Goal: Information Seeking & Learning: Learn about a topic

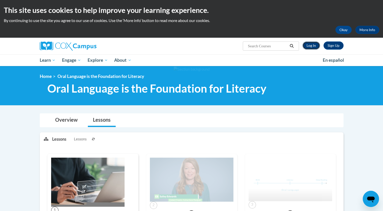
click at [309, 47] on link "Log In" at bounding box center [310, 45] width 17 height 8
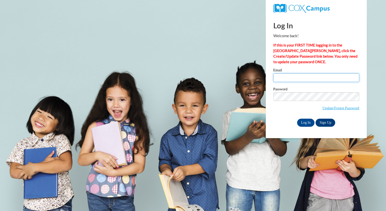
click at [298, 77] on input "Email" at bounding box center [317, 77] width 86 height 9
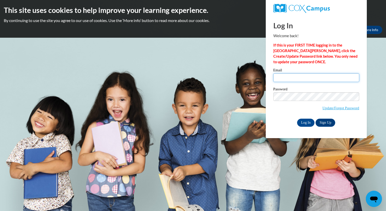
type input "leola.dyer@pioneerresa.org"
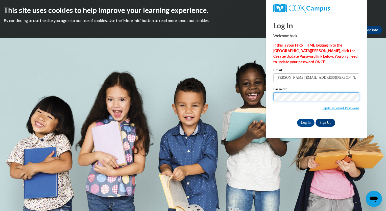
click at [297, 119] on input "Log In" at bounding box center [306, 123] width 18 height 8
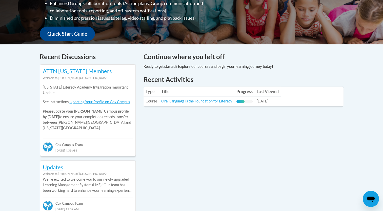
scroll to position [171, 0]
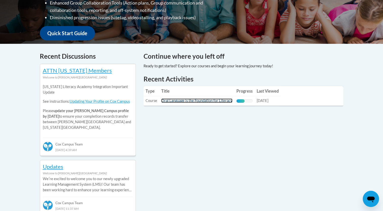
click at [213, 100] on link "Oral Language is the Foundation for Literacy" at bounding box center [196, 100] width 71 height 4
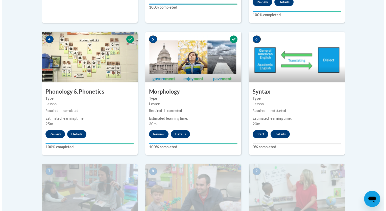
scroll to position [311, 0]
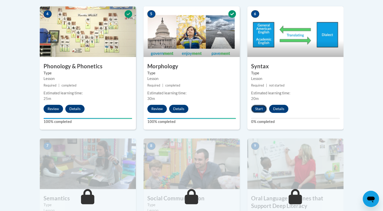
click at [256, 107] on button "Start" at bounding box center [259, 109] width 16 height 8
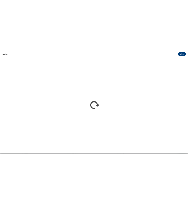
scroll to position [0, 0]
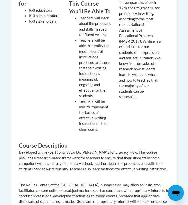
scroll to position [50, 0]
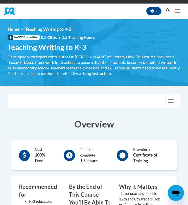
click at [141, 153] on b "Certificate of Training" at bounding box center [145, 158] width 24 height 11
click at [170, 102] on button "Toggle navigation" at bounding box center [170, 101] width 11 height 9
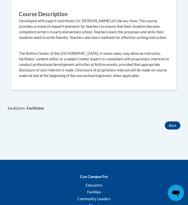
scroll to position [448, 0]
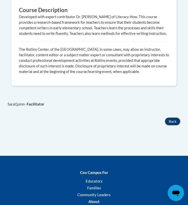
click at [174, 121] on button "Back" at bounding box center [173, 122] width 16 height 8
click at [173, 120] on button "Back" at bounding box center [173, 122] width 16 height 8
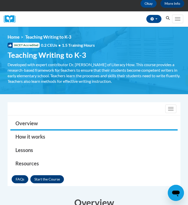
scroll to position [0, 0]
